Goal: Information Seeking & Learning: Find specific fact

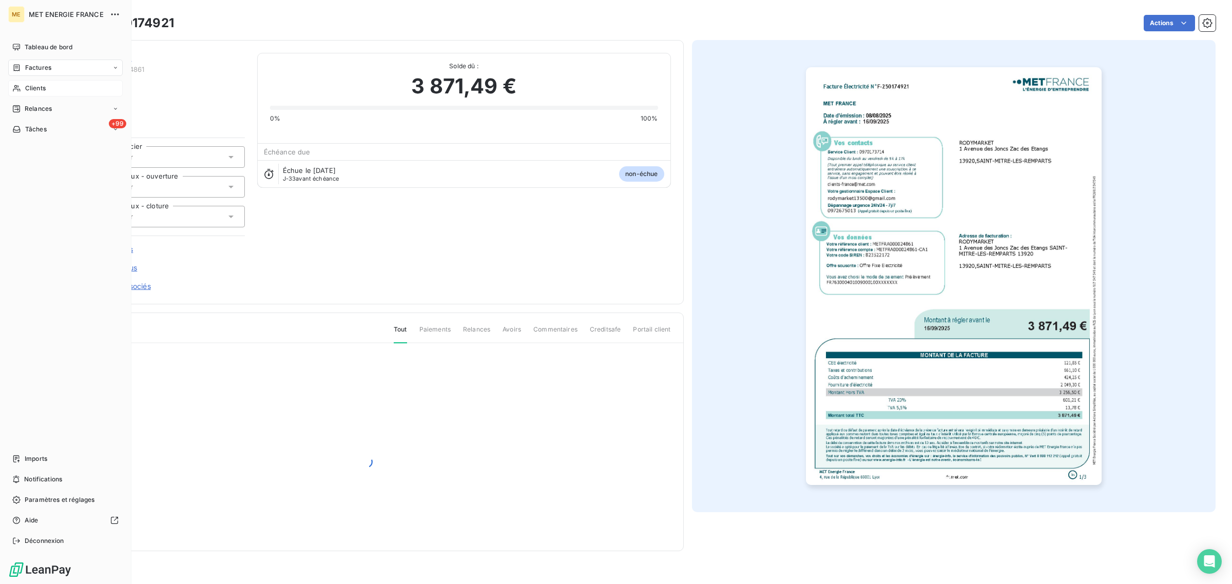
click at [27, 84] on span "Clients" at bounding box center [35, 88] width 21 height 9
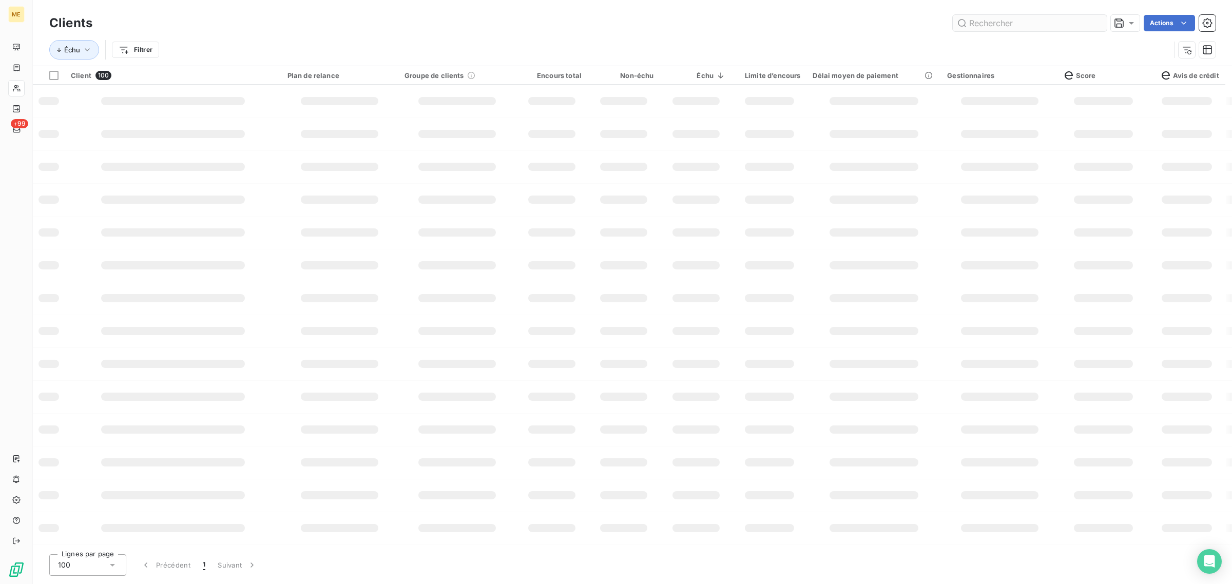
click at [1044, 19] on input "text" at bounding box center [1030, 23] width 154 height 16
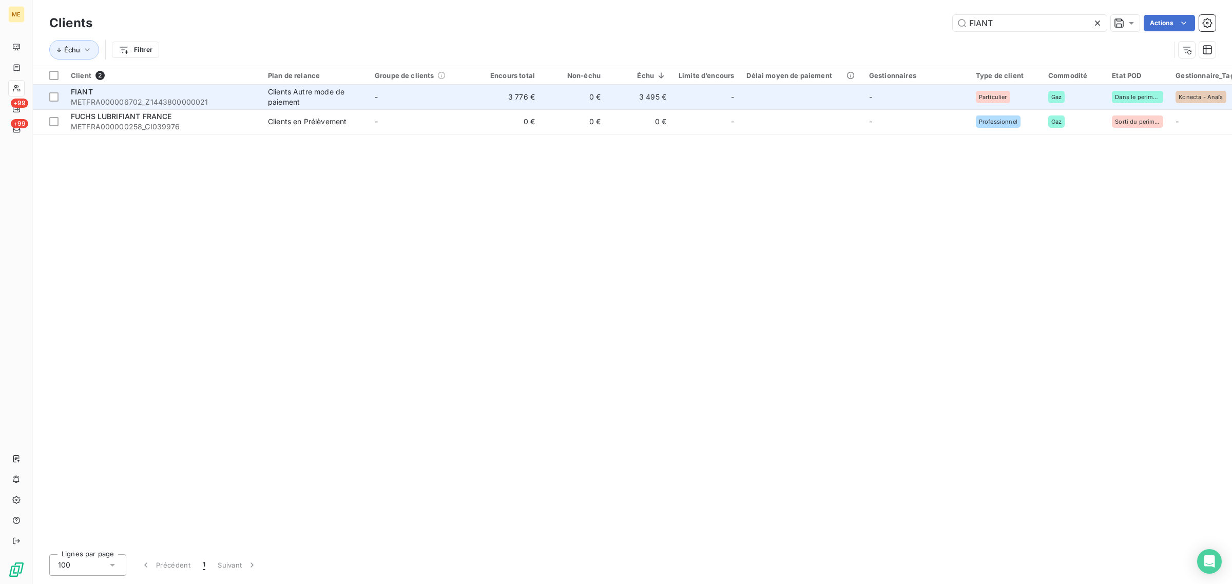
type input "FIANT"
click at [439, 98] on td "-" at bounding box center [422, 97] width 107 height 25
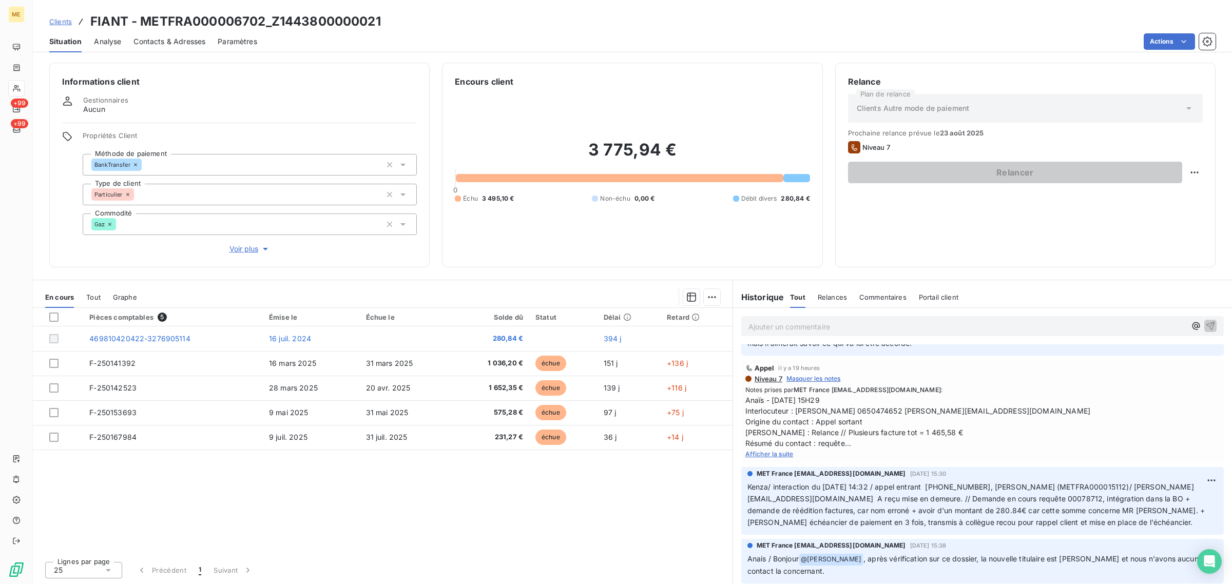
scroll to position [513, 0]
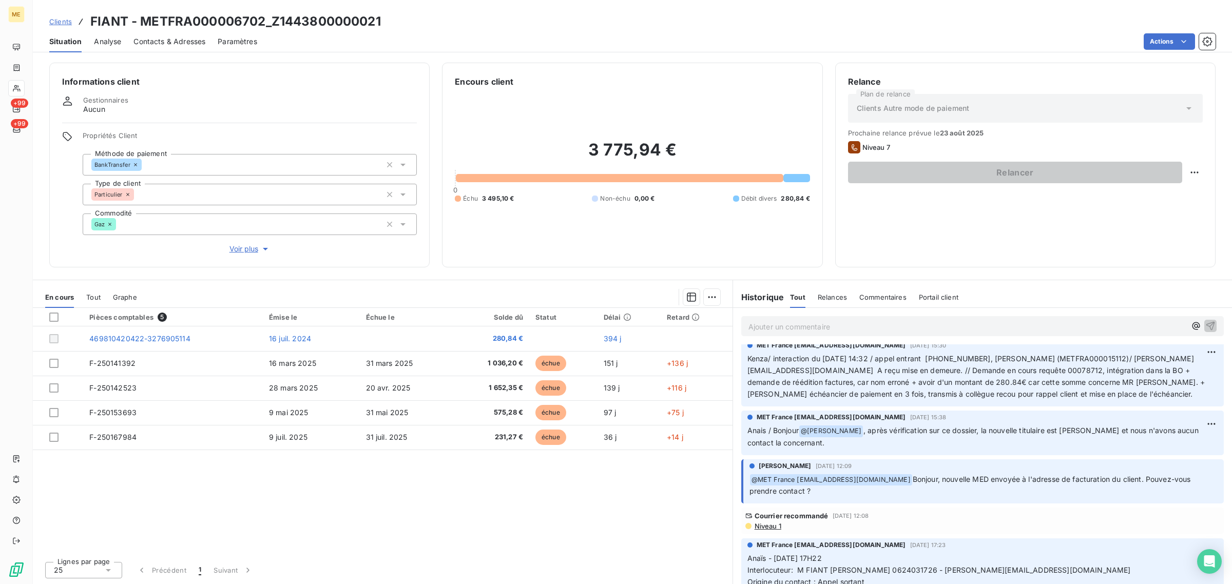
click at [648, 522] on div "Pièces comptables 5 Émise le Échue le Solde dû Statut Délai Retard 469810420422…" at bounding box center [383, 430] width 700 height 245
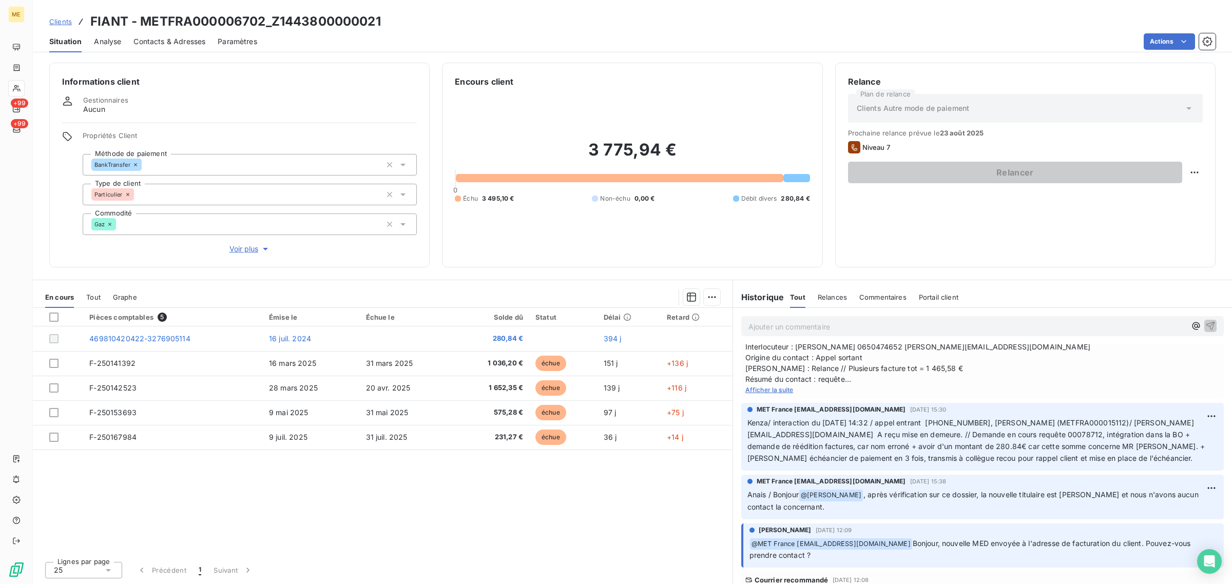
scroll to position [385, 0]
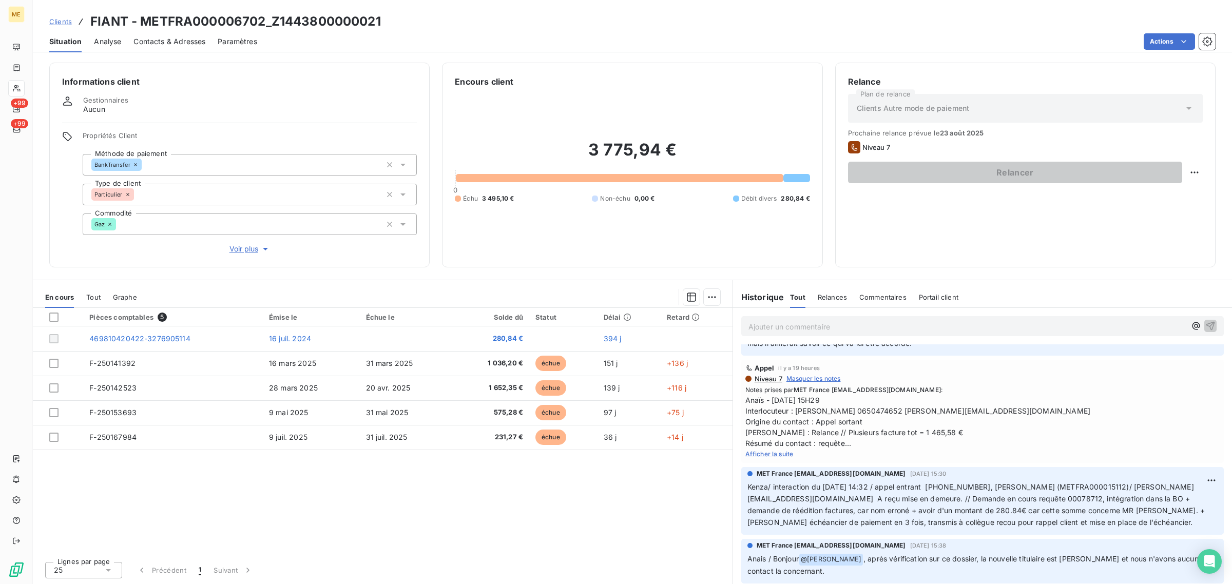
click at [783, 450] on span "Afficher la suite" at bounding box center [769, 454] width 48 height 8
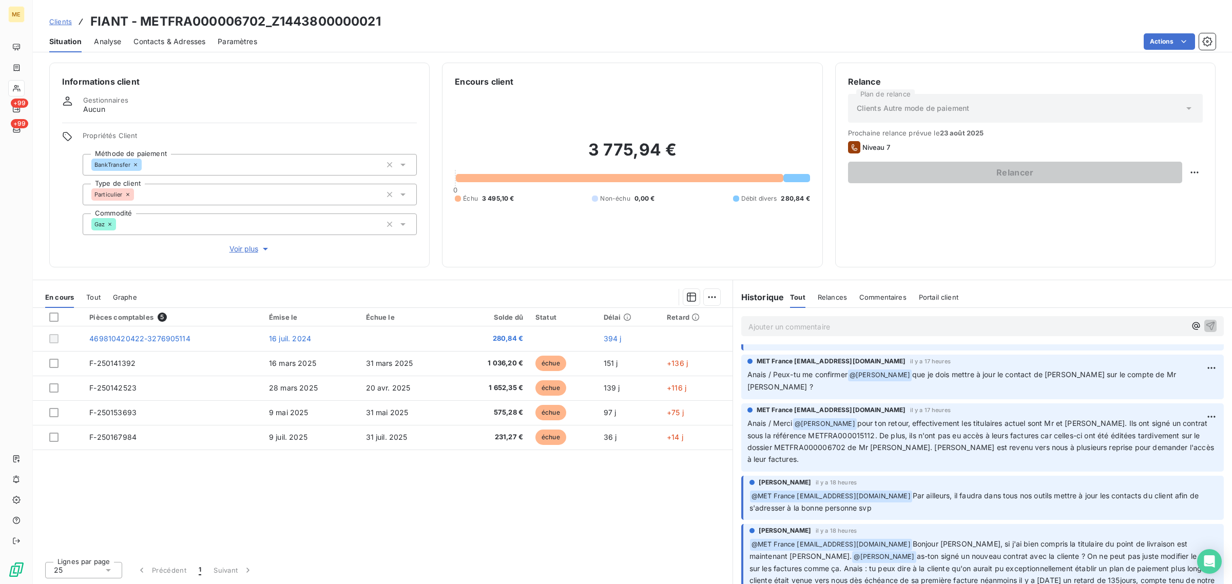
scroll to position [0, 0]
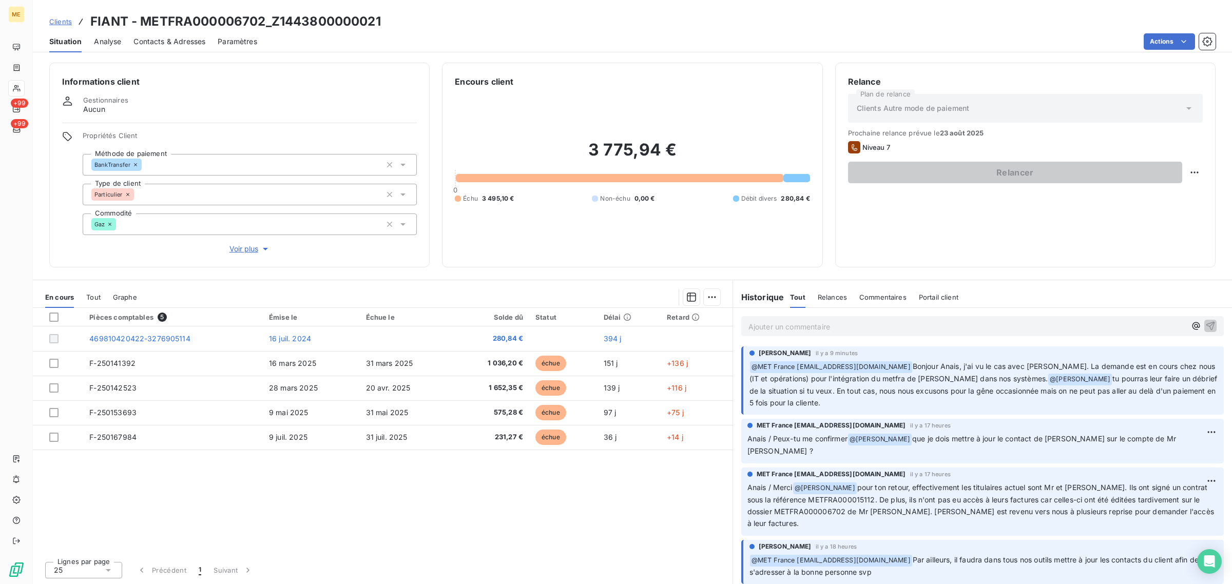
click at [456, 514] on div "Pièces comptables 5 Émise le Échue le Solde dû Statut Délai Retard 469810420422…" at bounding box center [383, 430] width 700 height 245
click at [1074, 240] on div "Relance Plan de relance Clients Autre mode de paiement Prochaine relance prévue…" at bounding box center [1025, 164] width 355 height 179
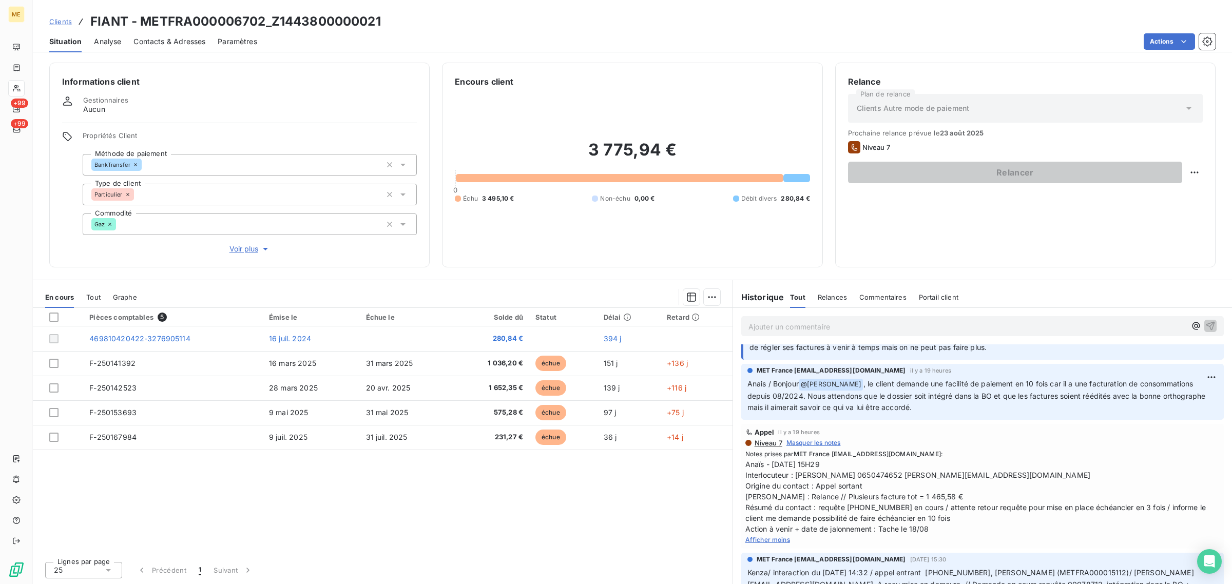
scroll to position [385, 0]
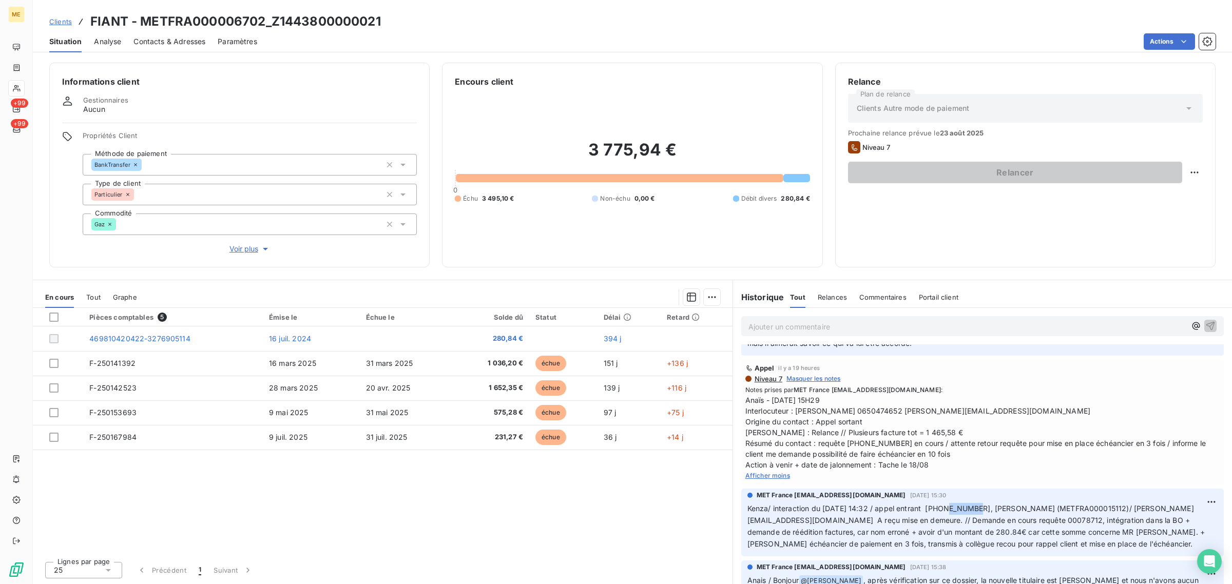
drag, startPoint x: 977, startPoint y: 492, endPoint x: 944, endPoint y: 492, distance: 32.3
click at [944, 504] on span "Kenza/ interaction du [DATE] 14:32 / appel entrant [PHONE_NUMBER], [PERSON_NAME…" at bounding box center [976, 526] width 459 height 44
drag, startPoint x: 939, startPoint y: 492, endPoint x: 978, endPoint y: 497, distance: 39.3
click at [978, 504] on span "Kenza/ interaction du [DATE] 14:32 / appel entrant [PHONE_NUMBER], [PERSON_NAME…" at bounding box center [976, 526] width 459 height 44
copy span "650474652"
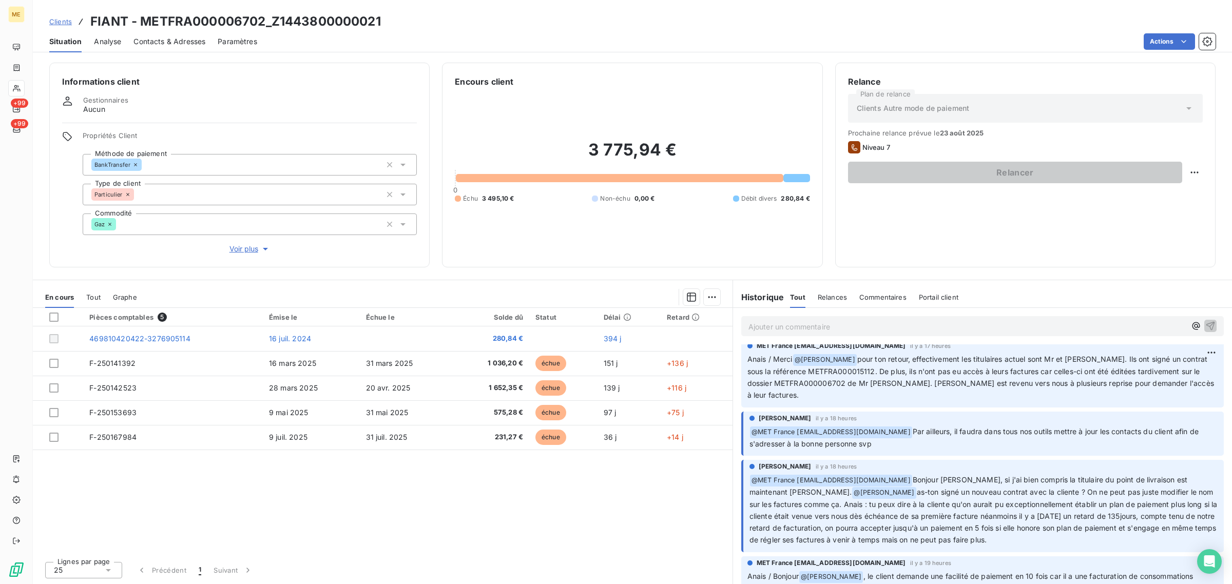
scroll to position [0, 0]
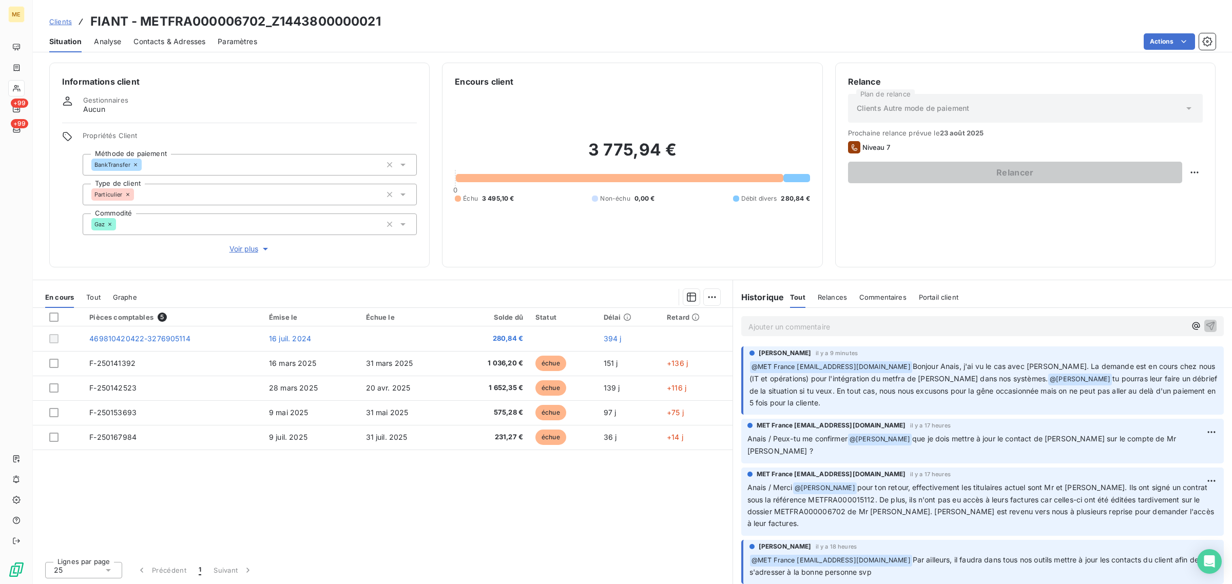
click at [636, 510] on div "Pièces comptables 5 Émise le Échue le Solde dû Statut Délai Retard 469810420422…" at bounding box center [383, 430] width 700 height 245
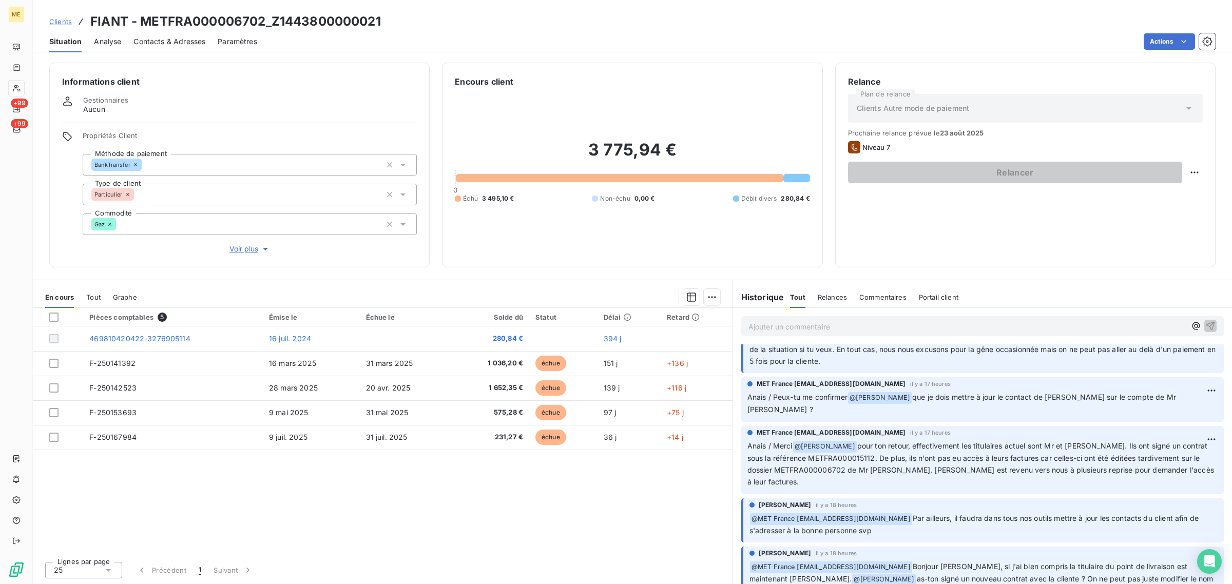
scroll to position [64, 0]
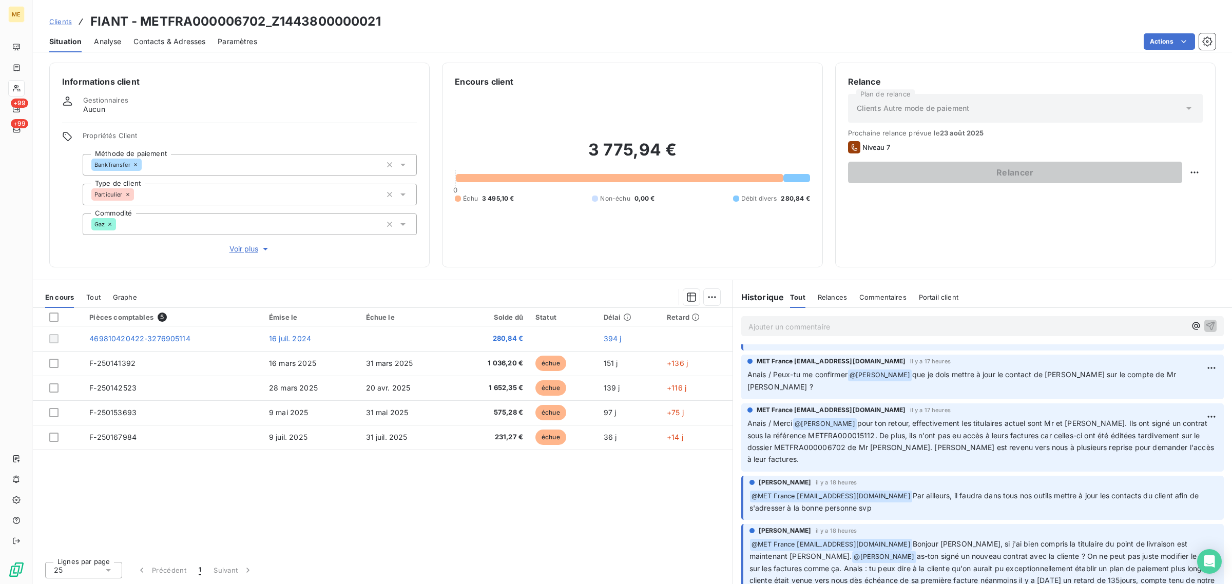
click at [536, 464] on div "Pièces comptables 5 Émise le Échue le Solde dû Statut Délai Retard 469810420422…" at bounding box center [383, 430] width 700 height 245
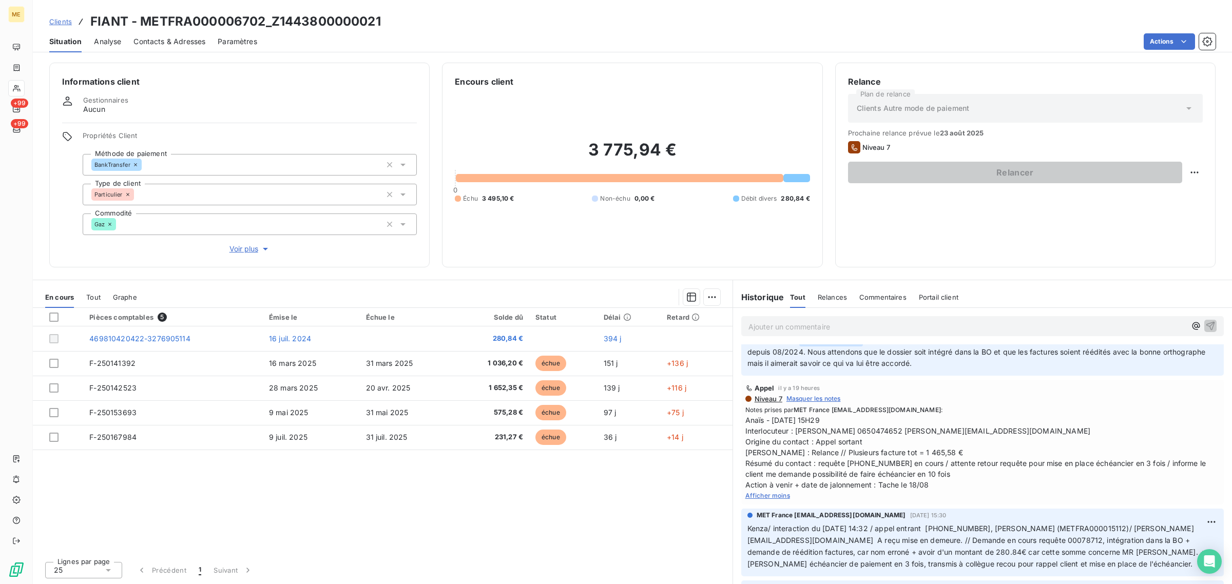
scroll to position [385, 0]
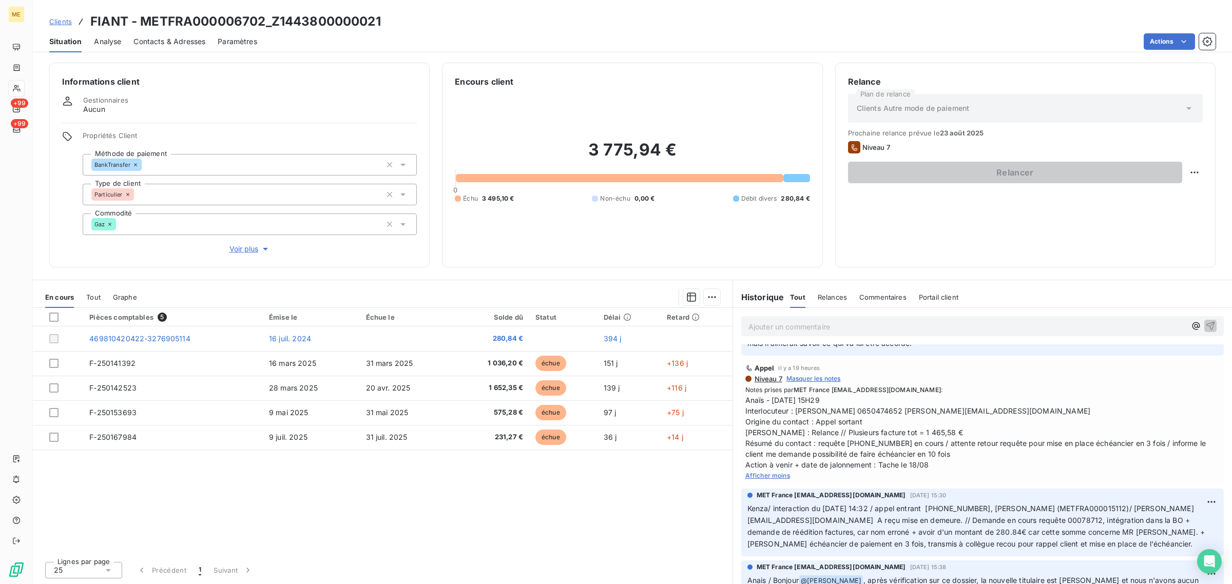
click at [773, 472] on span "Afficher moins" at bounding box center [767, 476] width 45 height 8
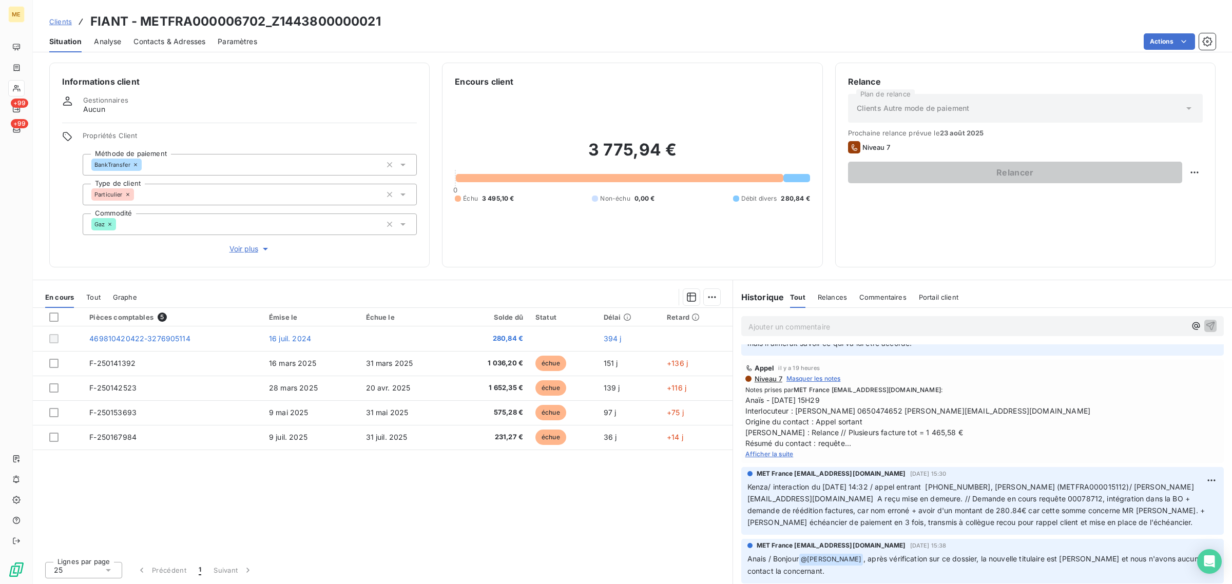
click at [764, 450] on span "Afficher la suite" at bounding box center [769, 454] width 48 height 8
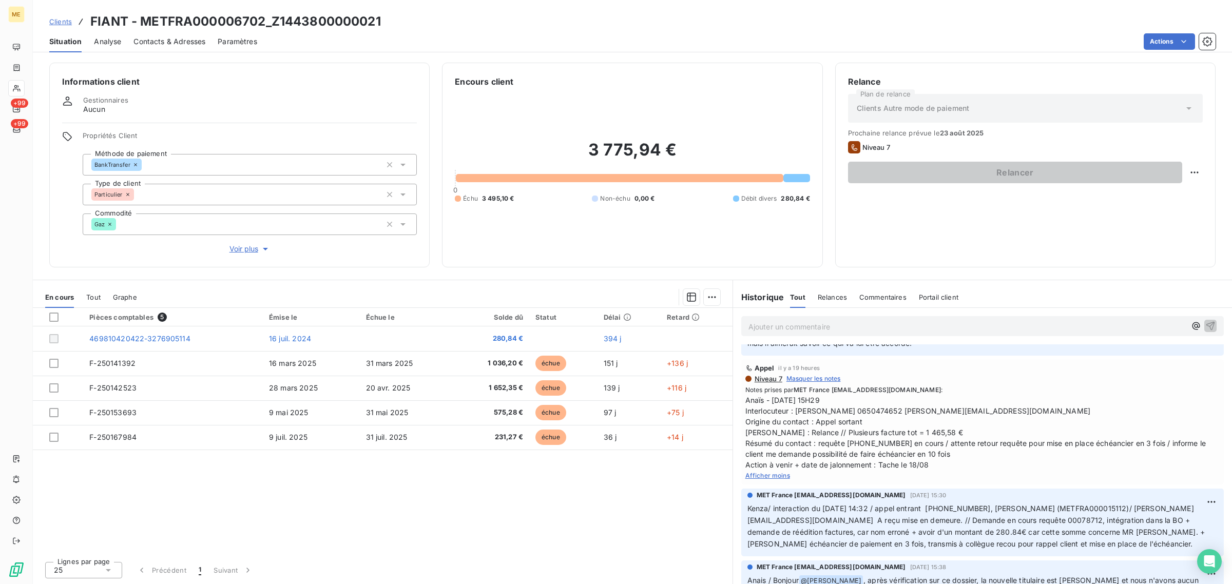
click at [765, 472] on span "Afficher moins" at bounding box center [767, 476] width 45 height 8
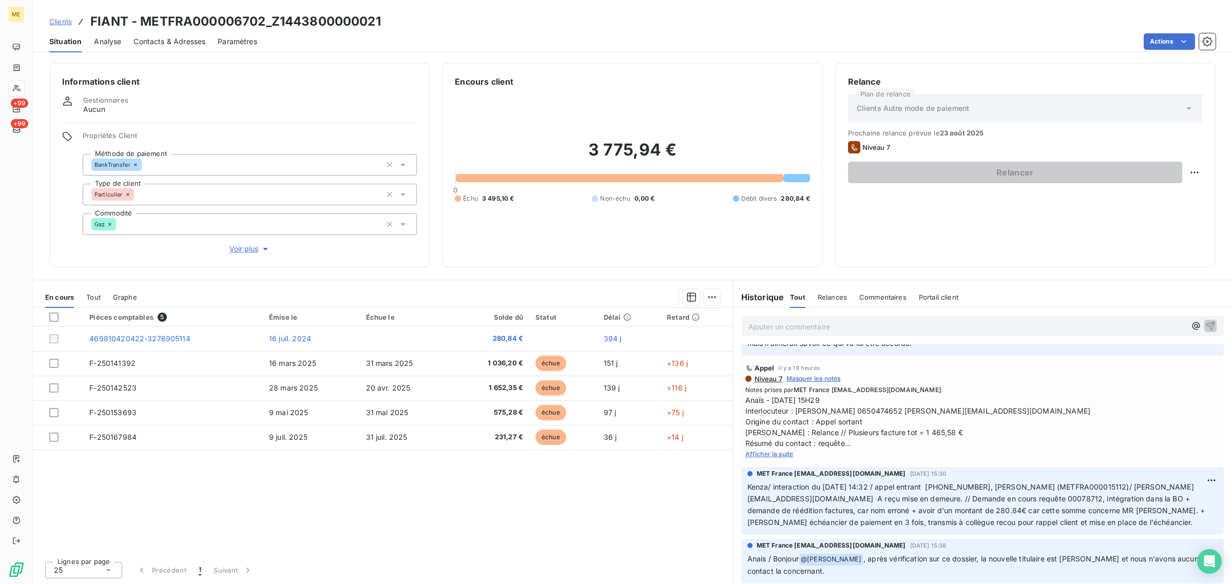
click at [771, 450] on span "Afficher la suite" at bounding box center [769, 454] width 48 height 8
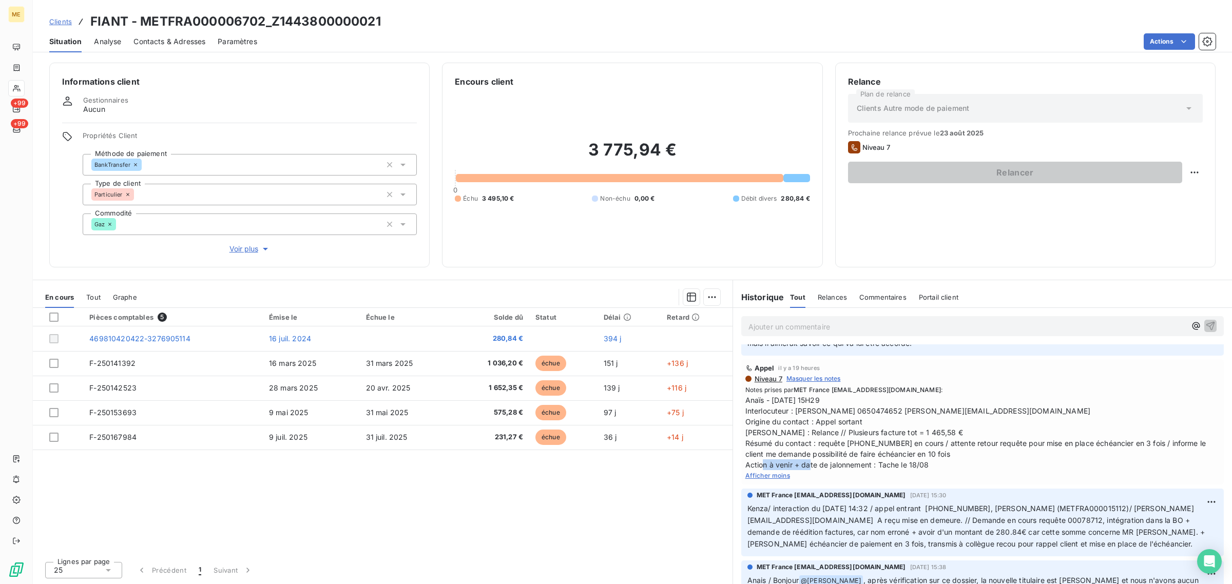
drag, startPoint x: 934, startPoint y: 445, endPoint x: 879, endPoint y: 447, distance: 55.5
click at [879, 447] on span "Anaïs - [DATE] 15H29 Interlocuteur : [PERSON_NAME] 0650474652 [PERSON_NAME][EMA…" at bounding box center [982, 432] width 474 height 75
drag, startPoint x: 879, startPoint y: 447, endPoint x: 937, endPoint y: 449, distance: 58.1
click at [937, 449] on span "Anaïs - [DATE] 15H29 Interlocuteur : [PERSON_NAME] 0650474652 [PERSON_NAME][EMA…" at bounding box center [982, 432] width 474 height 75
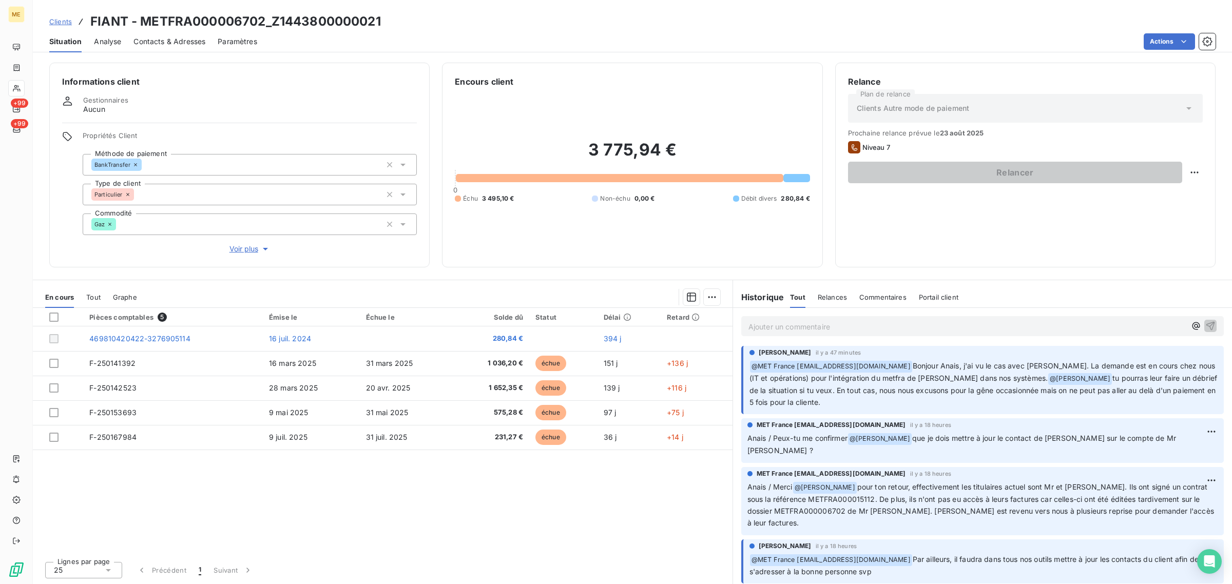
scroll to position [0, 0]
drag, startPoint x: 830, startPoint y: 405, endPoint x: 753, endPoint y: 345, distance: 97.6
click at [753, 345] on div "[PERSON_NAME] il y a 47 minutes ﻿ @ MET [GEOGRAPHIC_DATA] [EMAIL_ADDRESS][DOMAI…" at bounding box center [982, 380] width 499 height 73
click at [890, 413] on div "[PERSON_NAME] il y a 47 minutes ﻿ @ MET [GEOGRAPHIC_DATA] [EMAIL_ADDRESS][DOMAI…" at bounding box center [982, 380] width 482 height 69
click at [598, 532] on div "Pièces comptables 5 Émise le Échue le Solde dû Statut Délai Retard 469810420422…" at bounding box center [383, 430] width 700 height 245
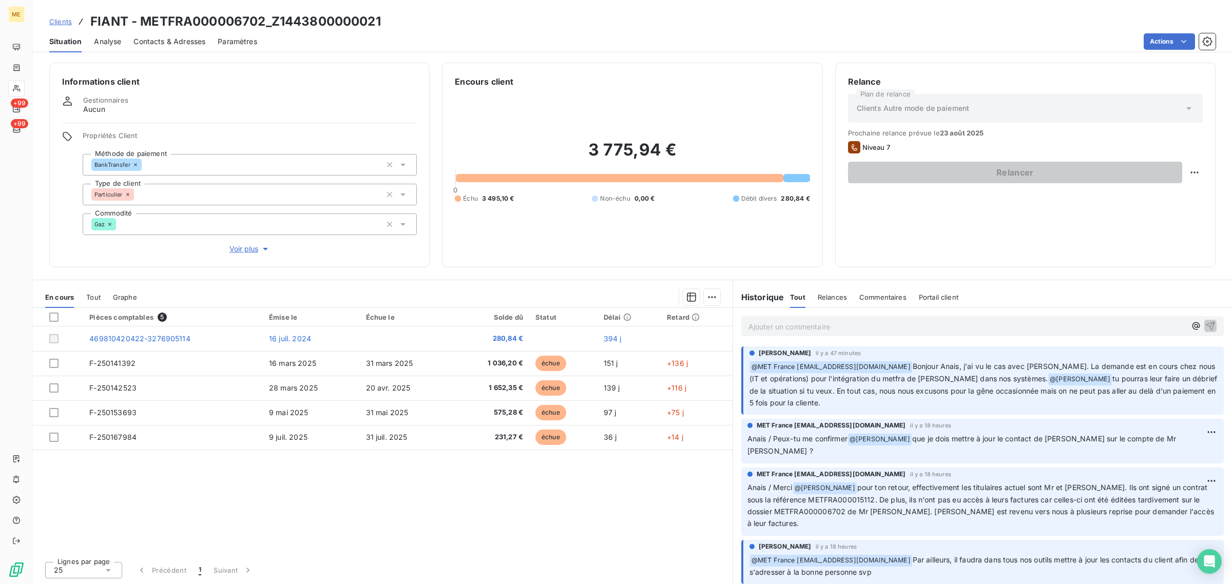
click at [531, 547] on div "Pièces comptables 5 Émise le Échue le Solde dû Statut Délai Retard 469810420422…" at bounding box center [383, 430] width 700 height 245
